Goal: Transaction & Acquisition: Subscribe to service/newsletter

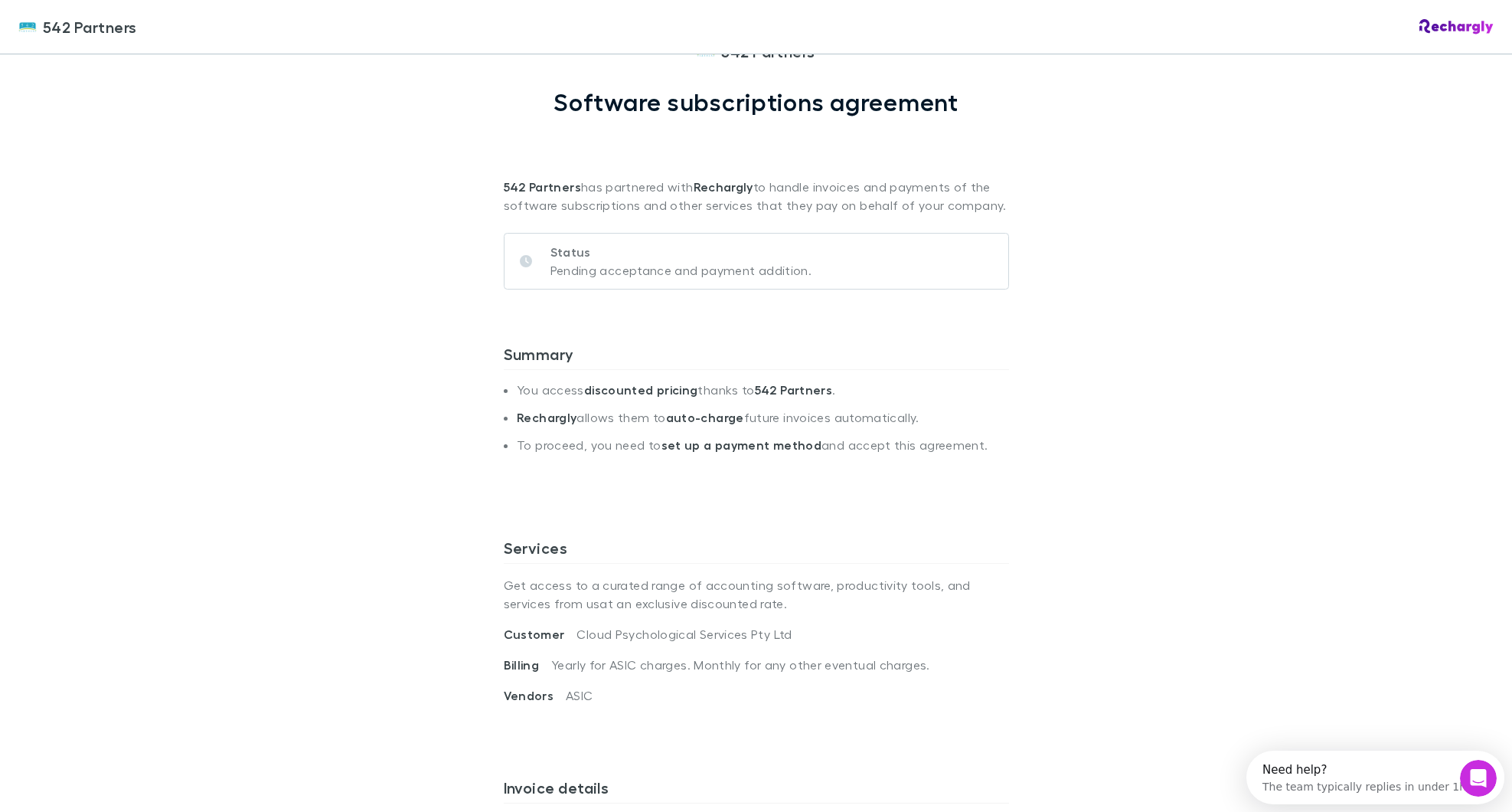
scroll to position [76, 0]
click at [696, 268] on p "Pending acceptance and payment addition." at bounding box center [680, 269] width 261 height 18
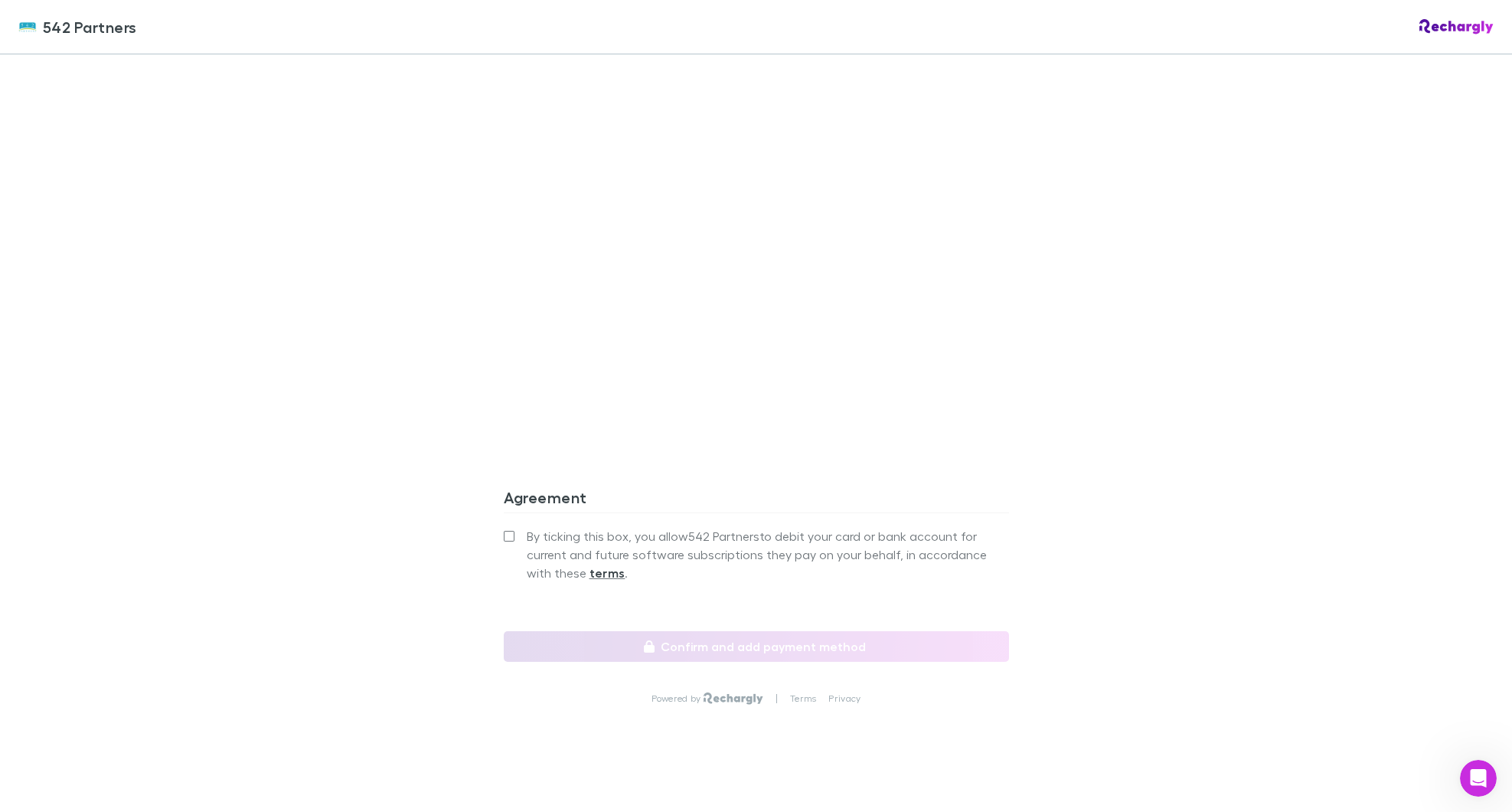
scroll to position [1137, 0]
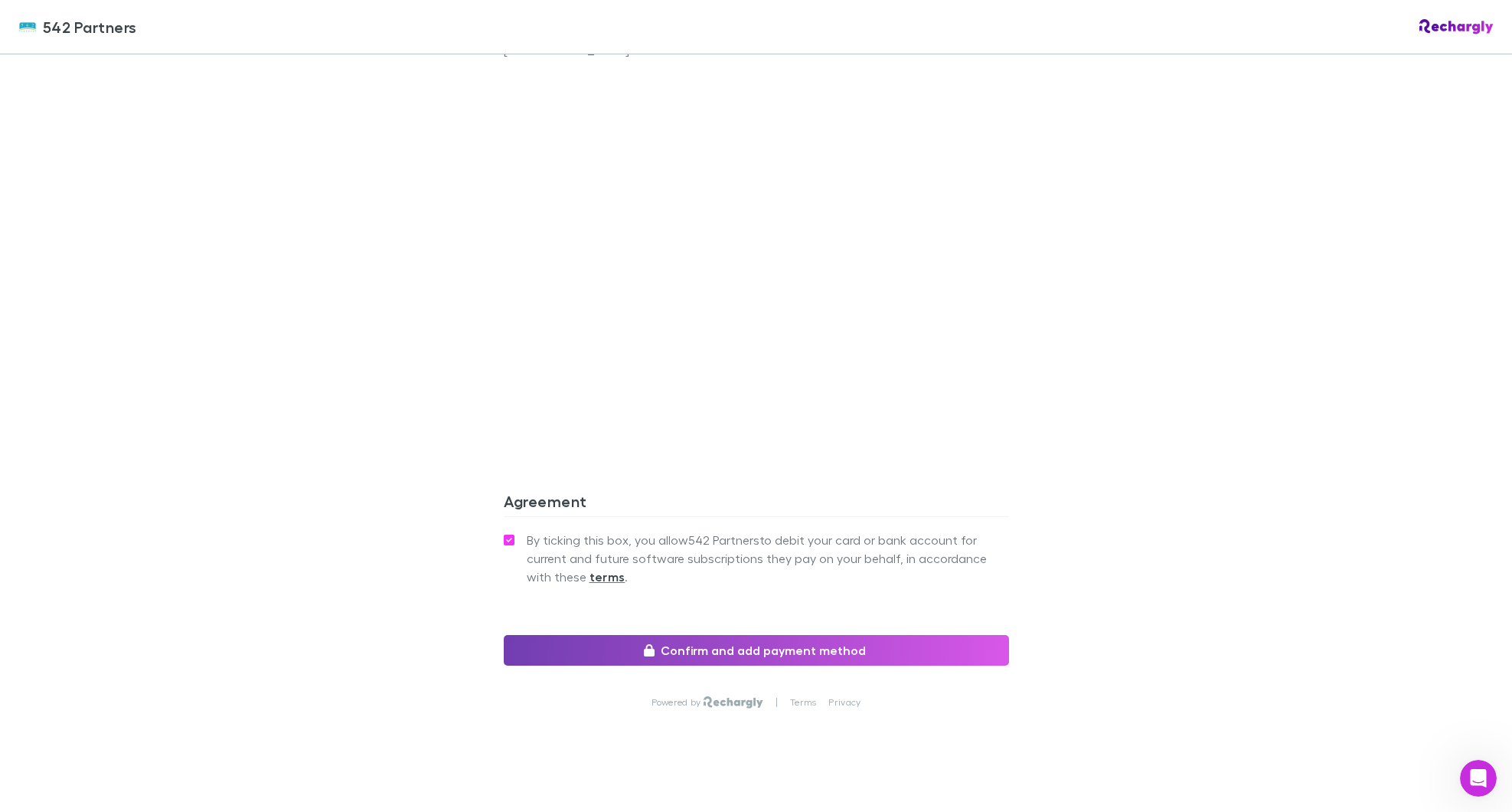
click at [750, 634] on button "Confirm and add payment method" at bounding box center [756, 650] width 505 height 30
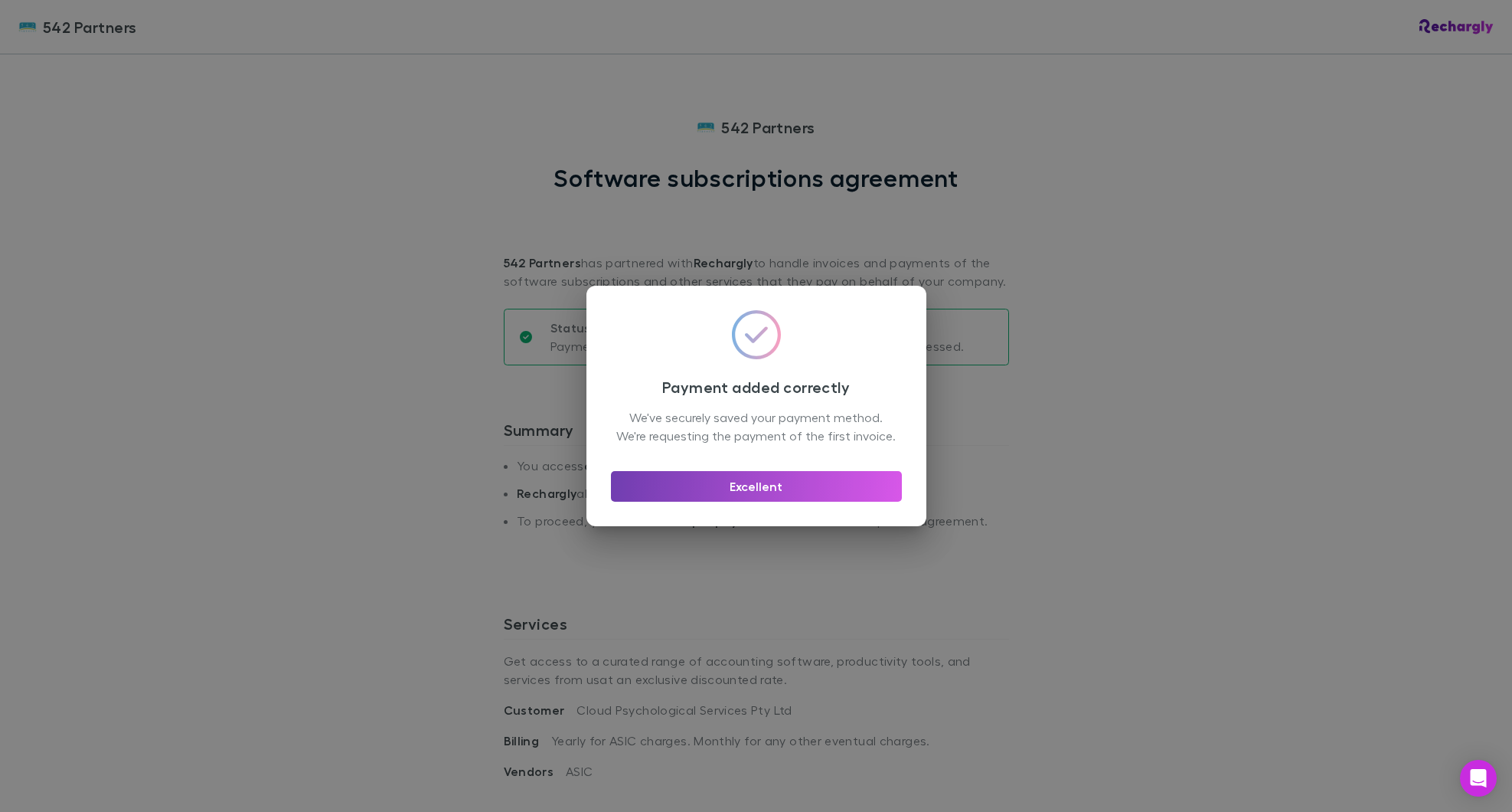
click at [735, 488] on button "Excellent" at bounding box center [756, 486] width 291 height 30
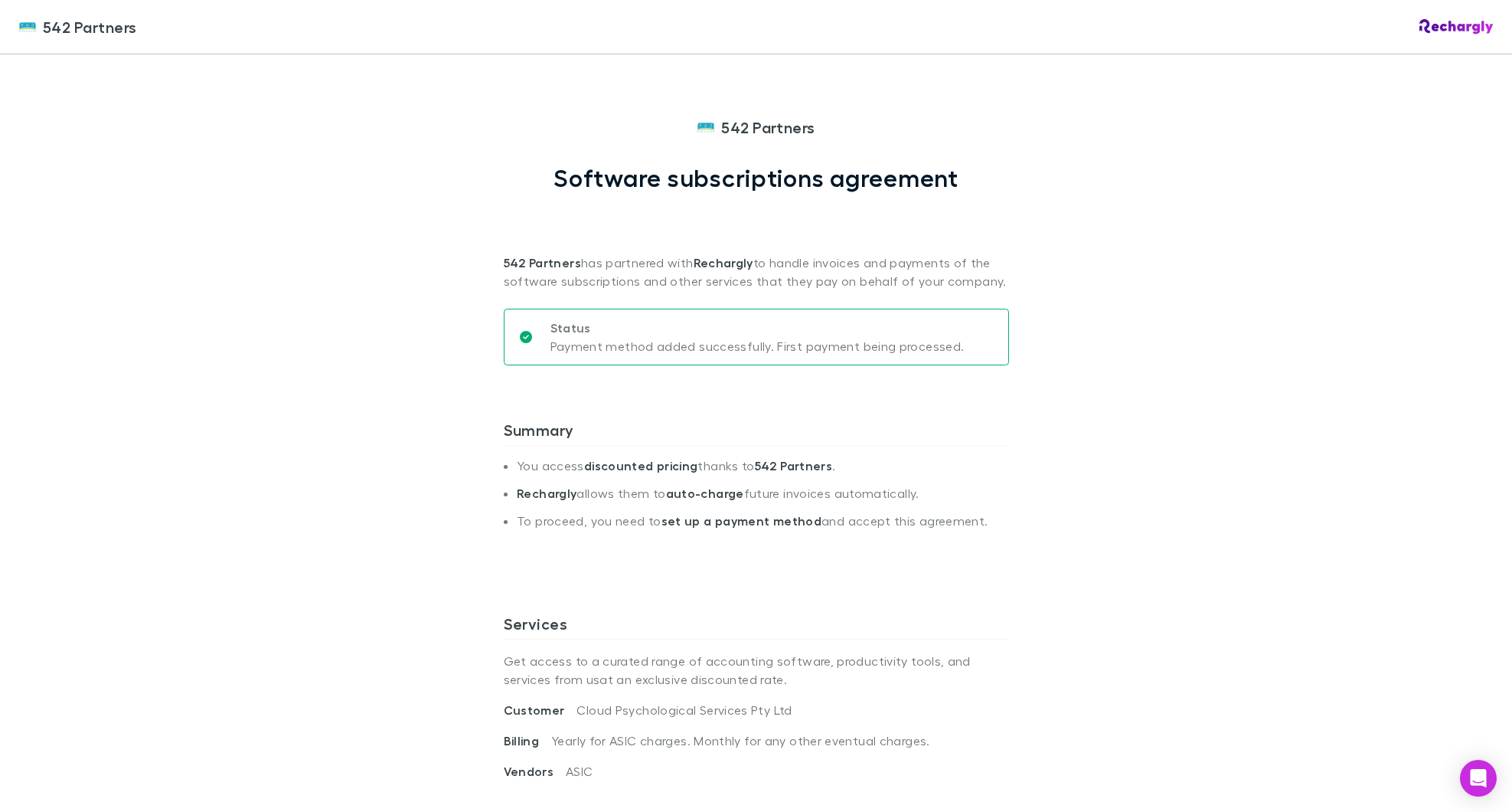
scroll to position [2, 0]
